Goal: Navigation & Orientation: Go to known website

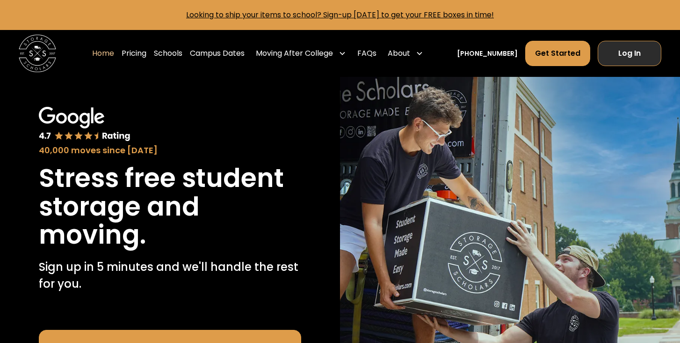
click at [637, 54] on link "Log In" at bounding box center [630, 53] width 64 height 25
click at [633, 54] on link "Log In" at bounding box center [630, 53] width 64 height 25
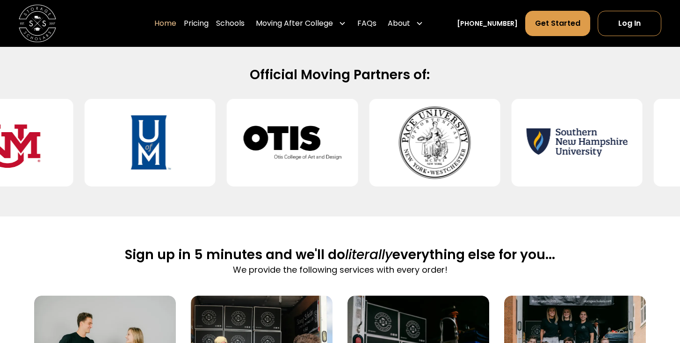
scroll to position [401, 0]
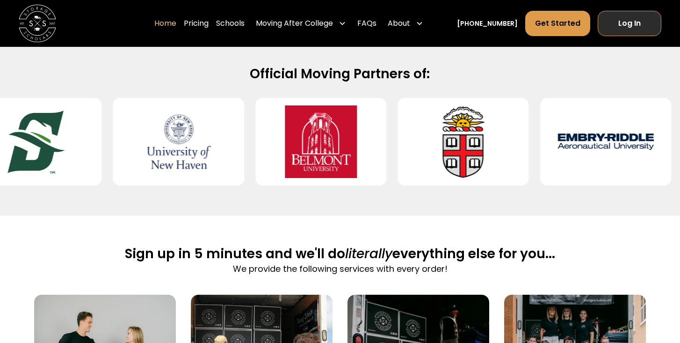
click at [632, 20] on link "Log In" at bounding box center [630, 23] width 64 height 25
